Goal: Information Seeking & Learning: Learn about a topic

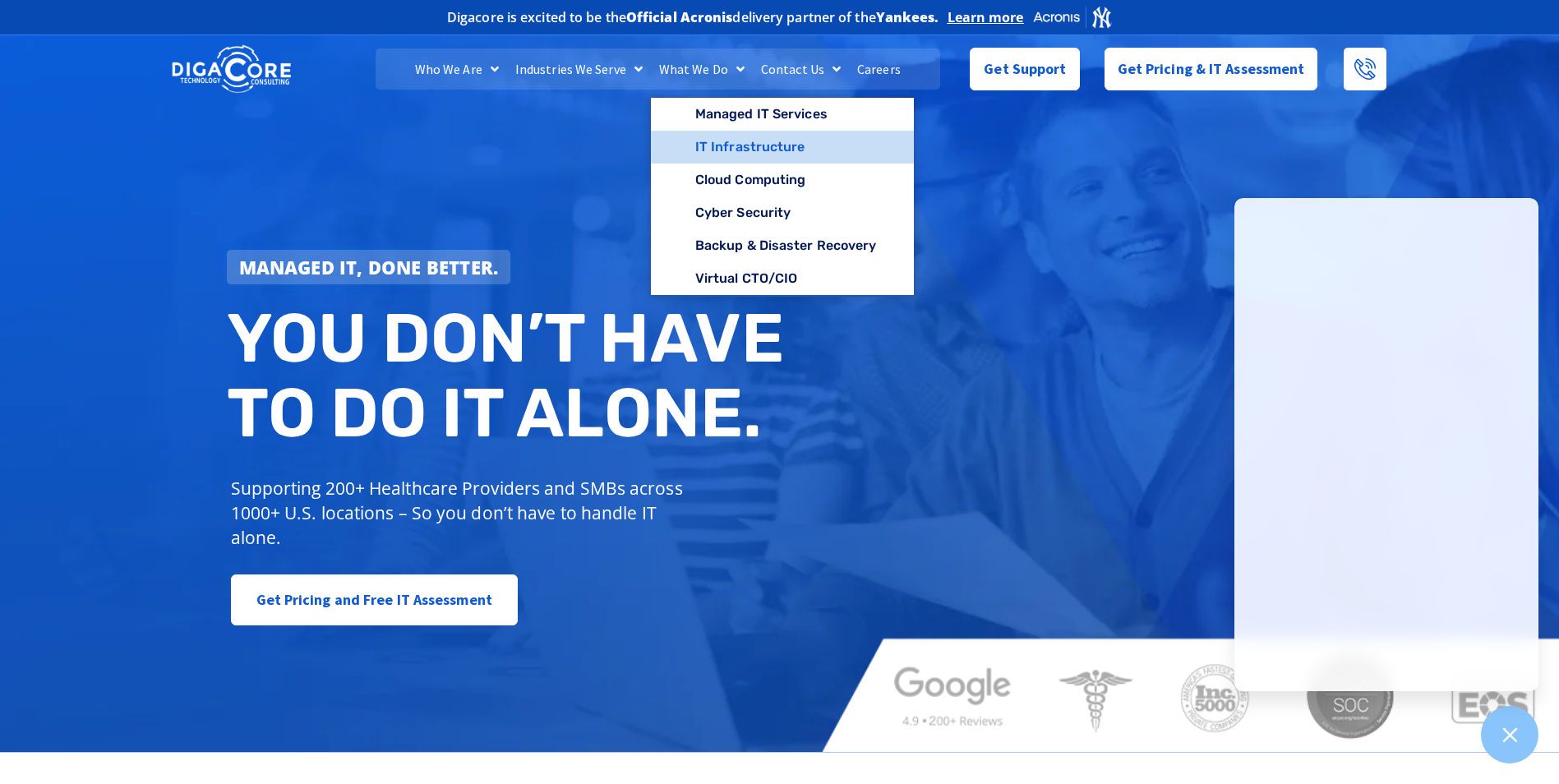
click at [751, 148] on link "IT Infrastructure" at bounding box center [782, 147] width 264 height 32
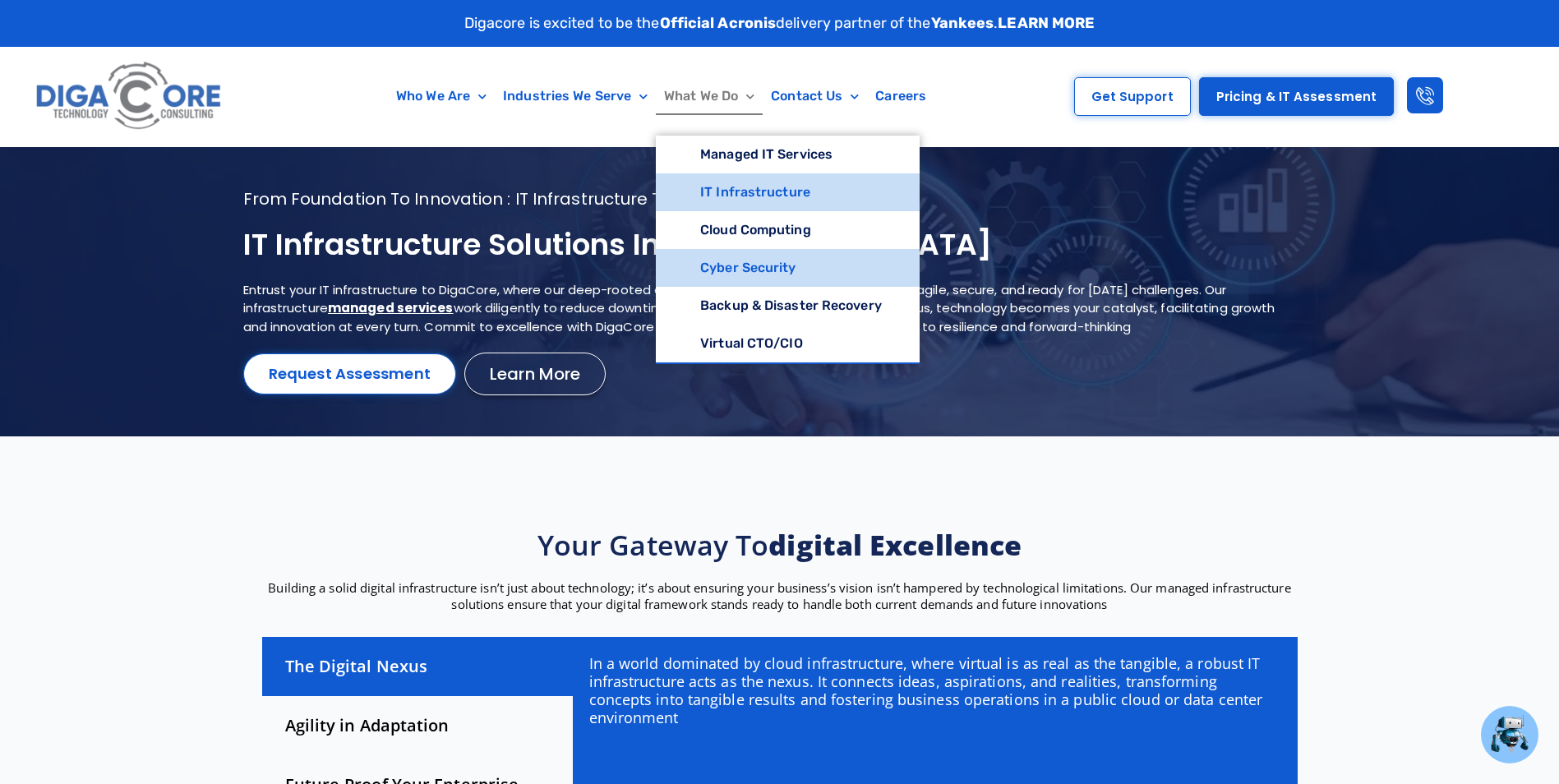
click at [773, 255] on link "Cyber Security" at bounding box center [787, 268] width 264 height 38
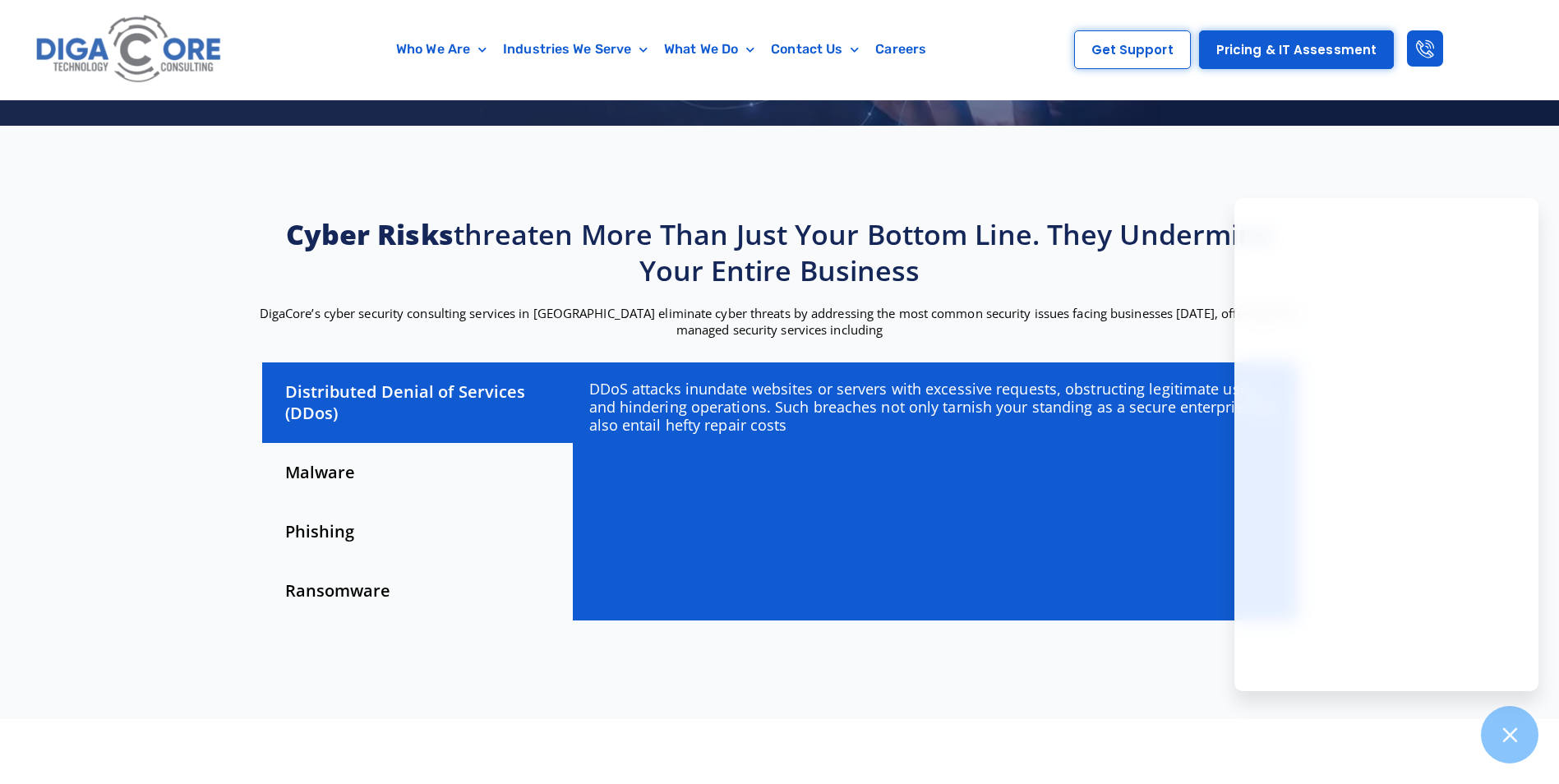
scroll to position [328, 0]
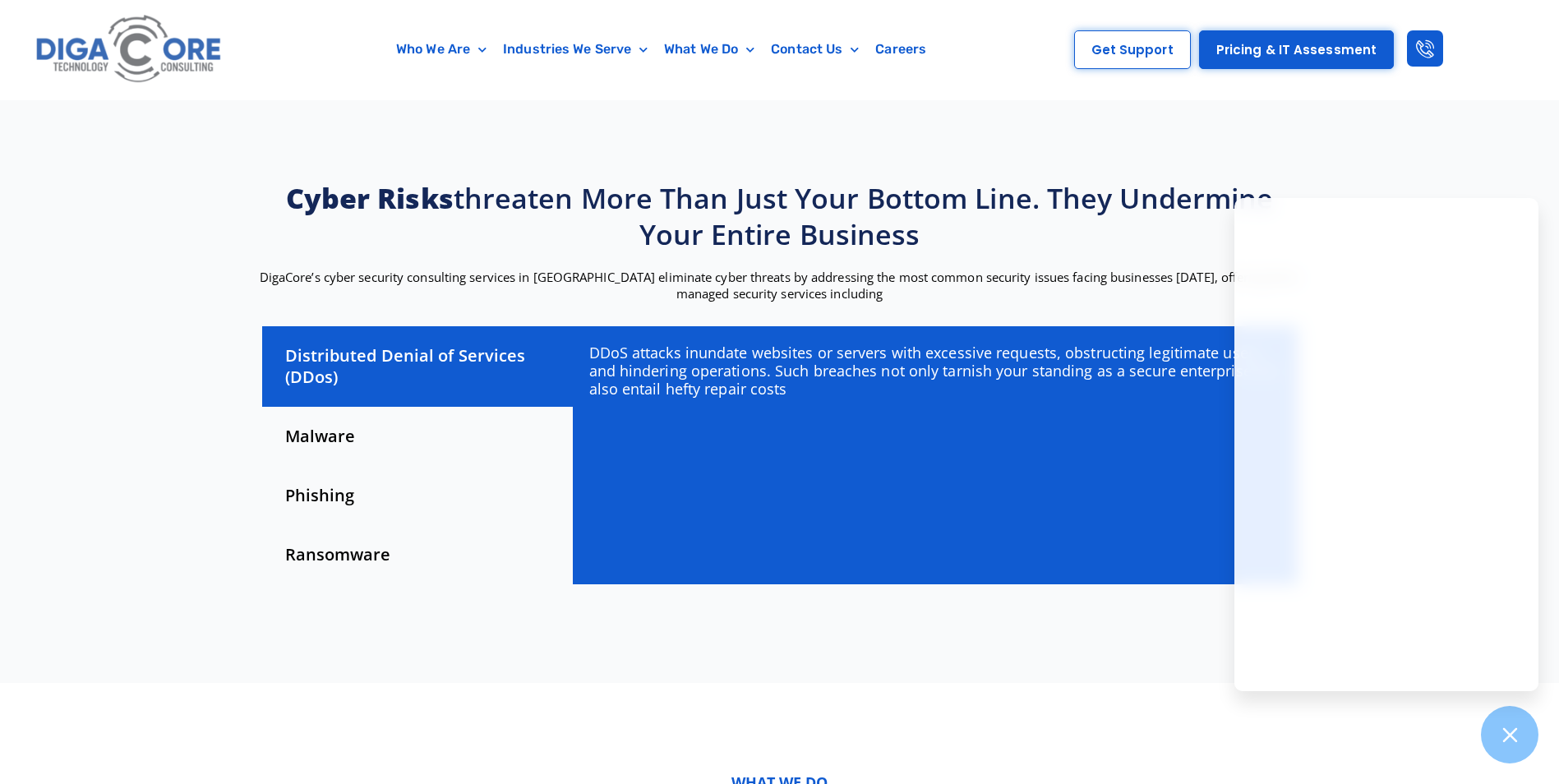
click at [1427, 185] on section "Cyber risks threaten more than just your bottom line. They undermine your entir…" at bounding box center [780, 386] width 1559 height 593
click at [1291, 55] on span "Pricing & IT Assessment" at bounding box center [1296, 50] width 160 height 12
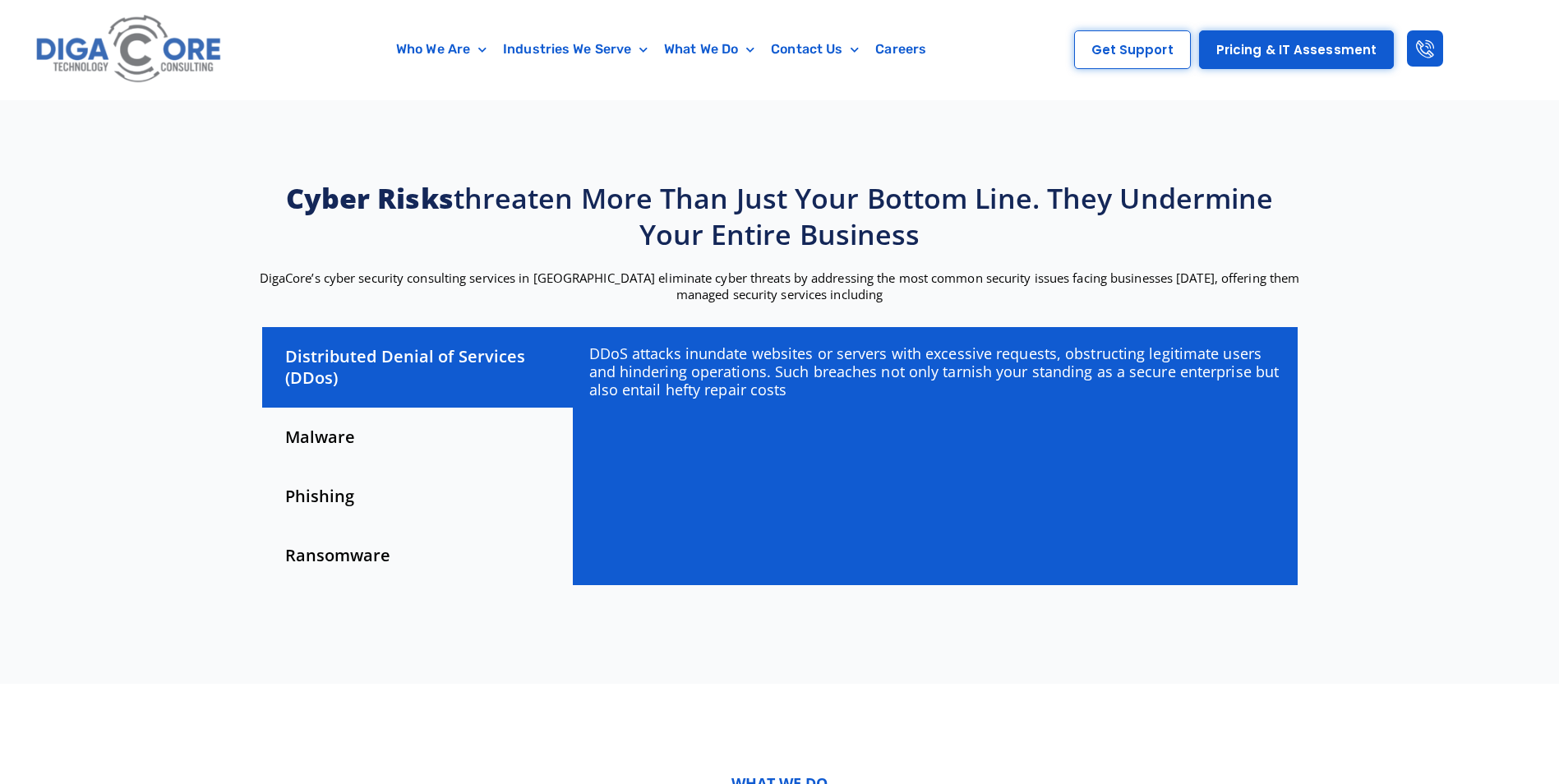
scroll to position [328, 0]
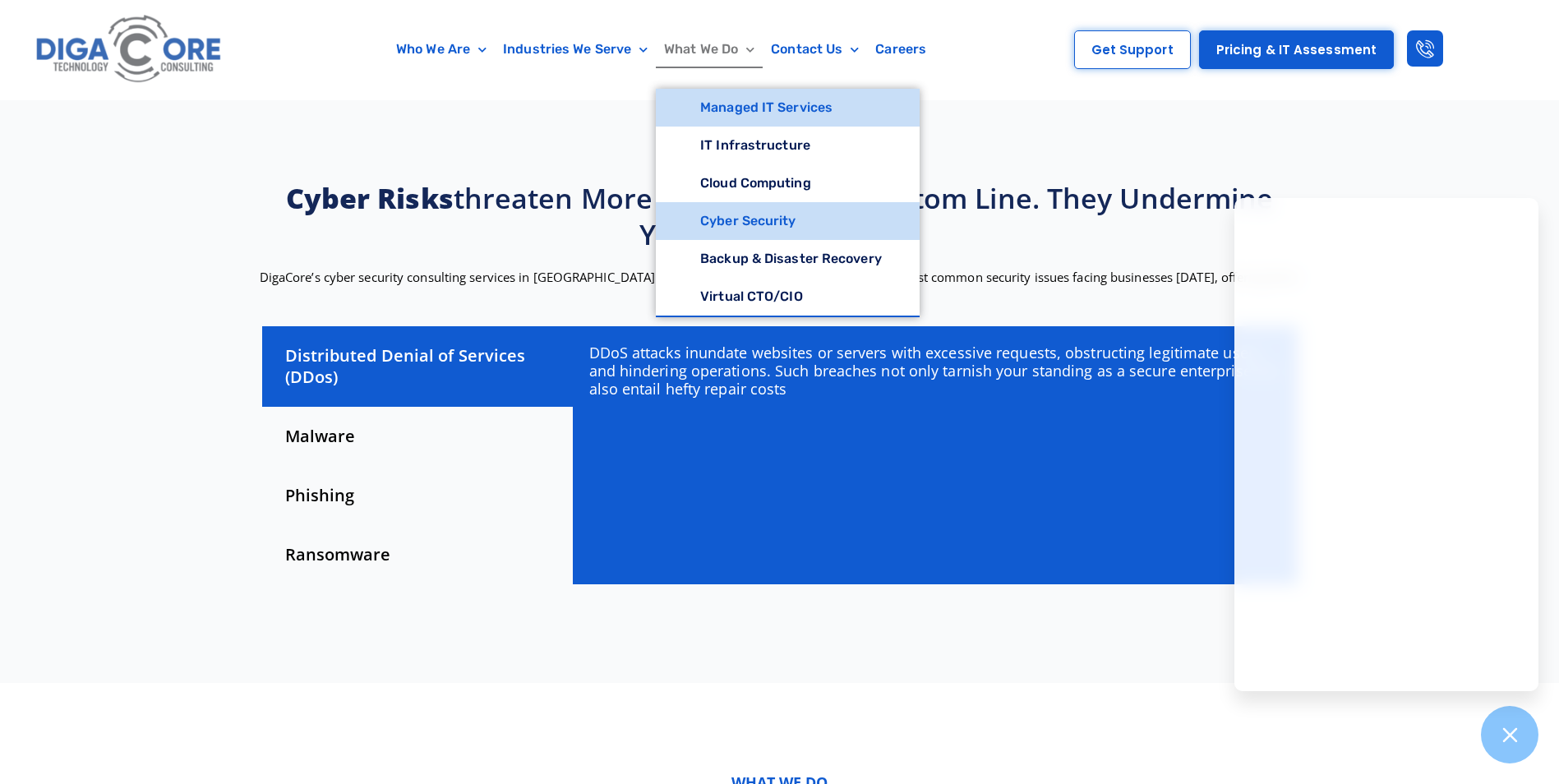
click at [737, 112] on link "Managed IT Services" at bounding box center [787, 108] width 264 height 38
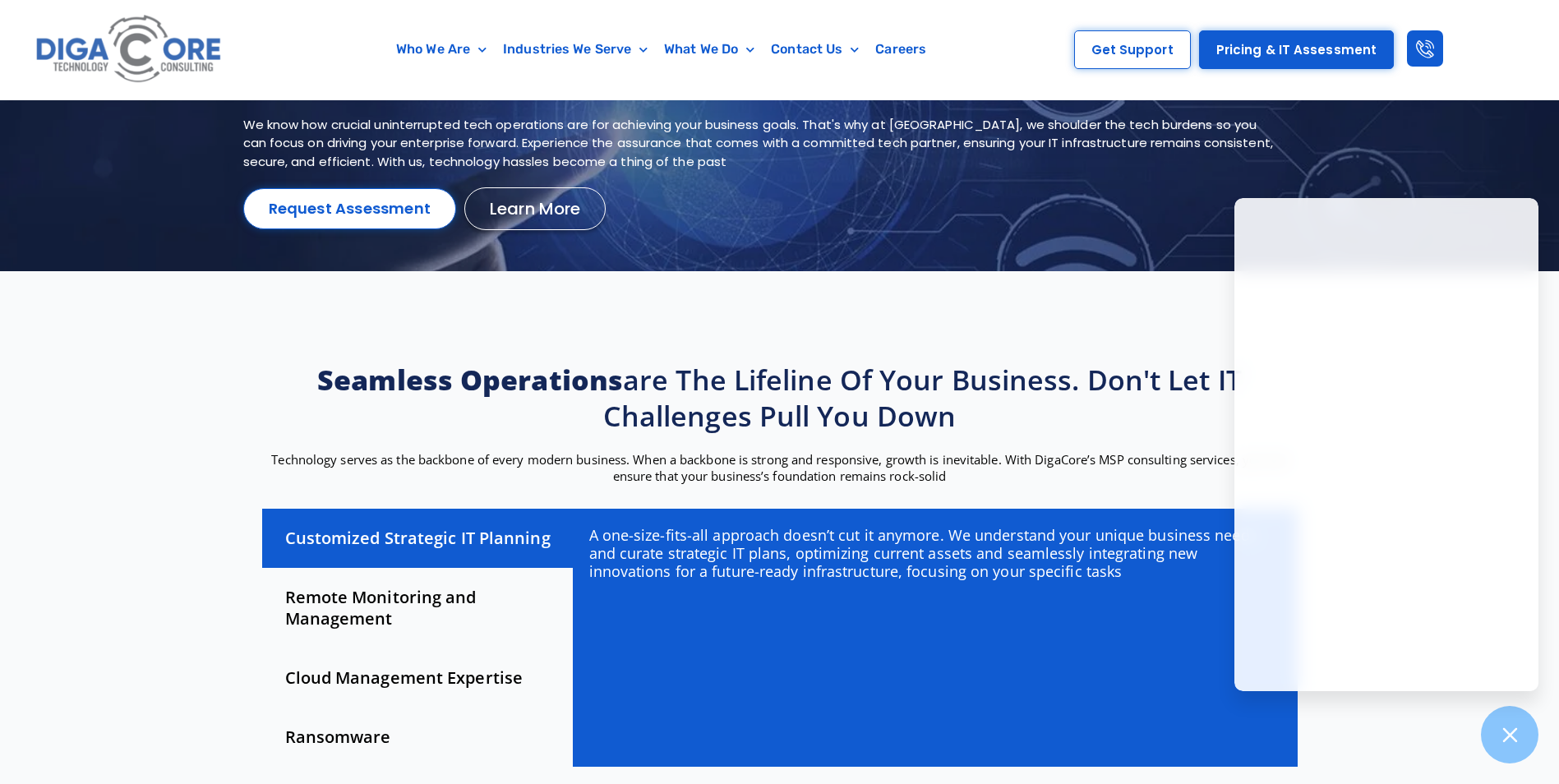
scroll to position [164, 0]
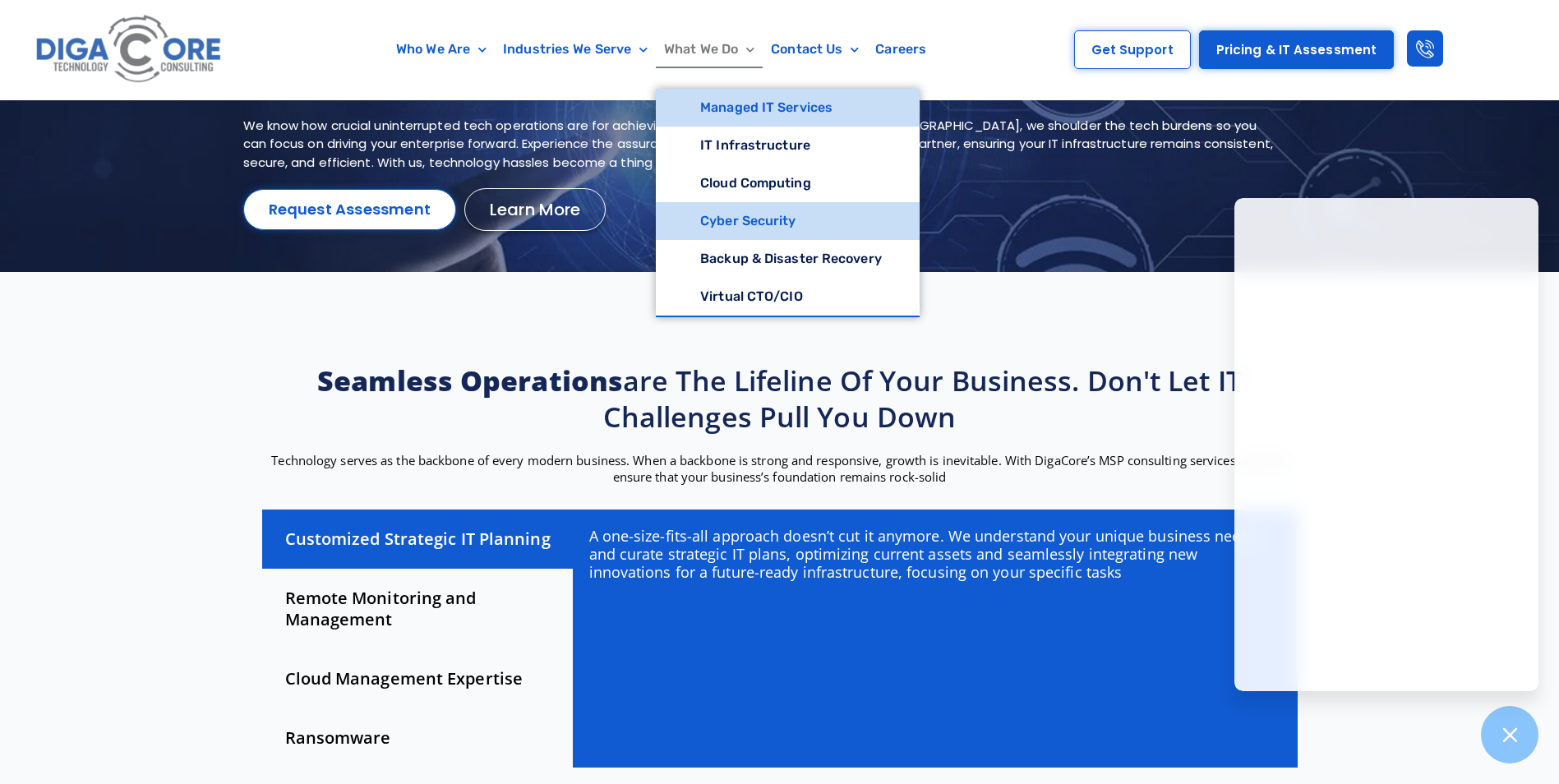
click at [768, 221] on link "Cyber Security" at bounding box center [787, 222] width 264 height 38
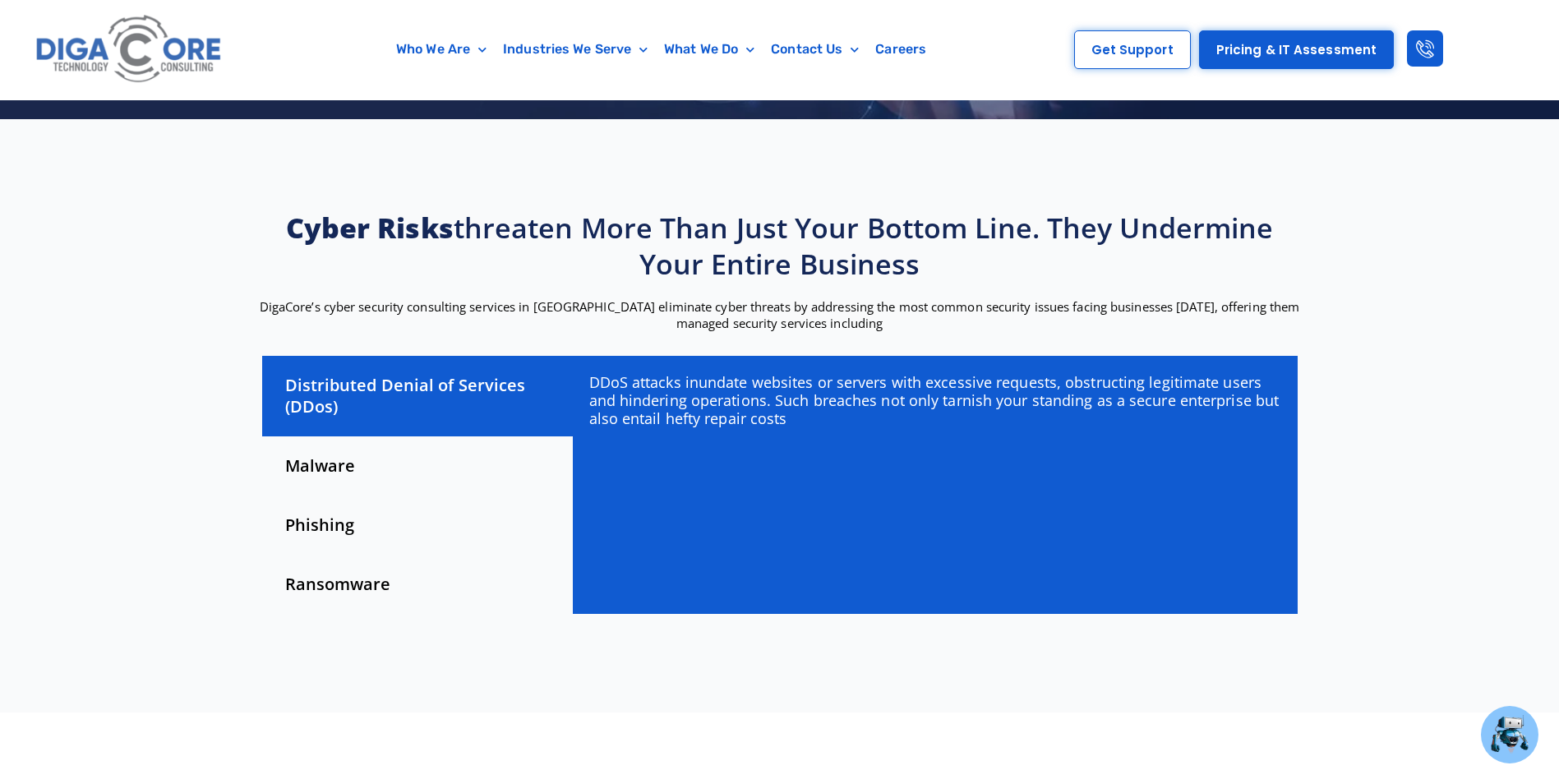
scroll to position [328, 0]
